Goal: Consume media (video, audio)

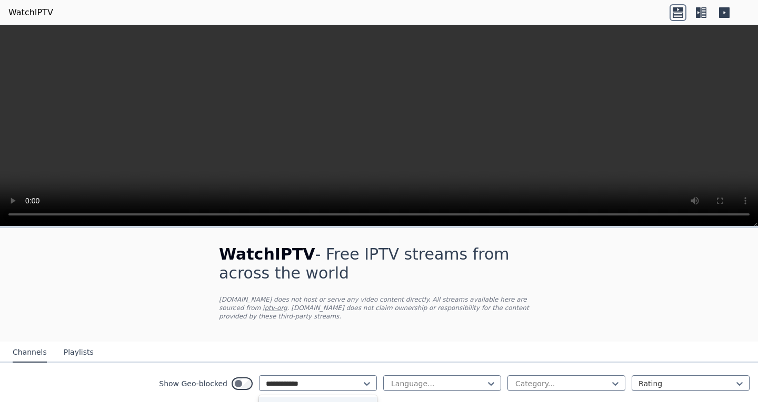
type input "**********"
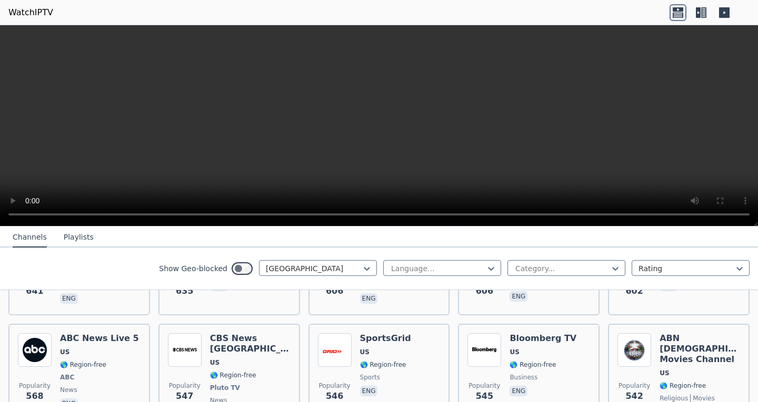
scroll to position [1043, 0]
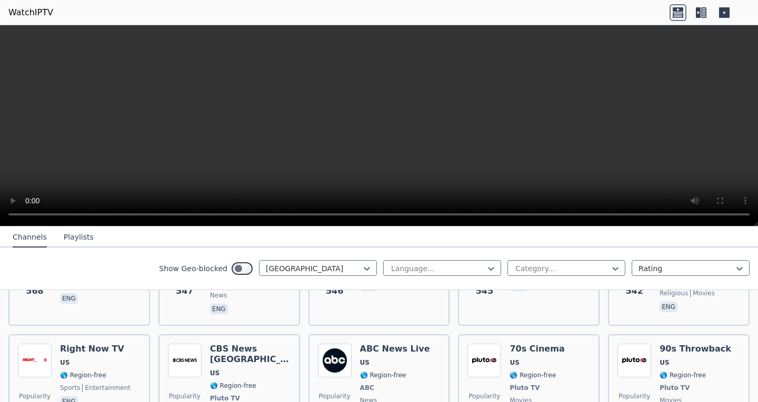
click at [331, 344] on img at bounding box center [335, 361] width 34 height 34
